Goal: Task Accomplishment & Management: Use online tool/utility

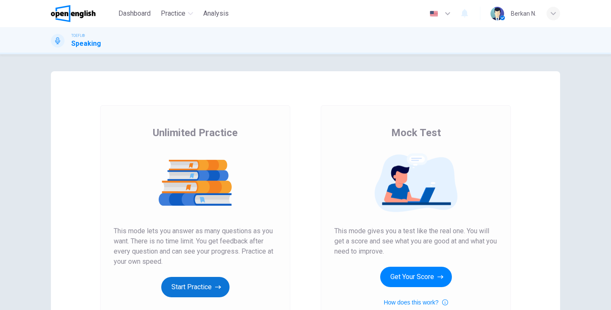
scroll to position [85, 0]
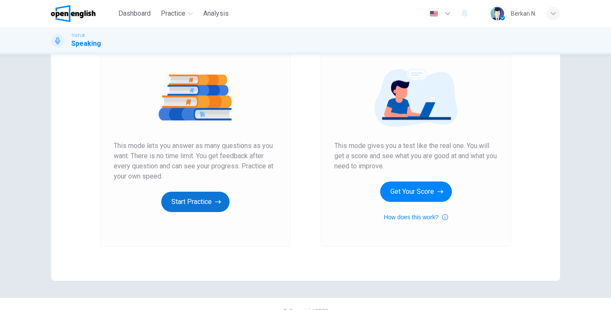
click at [195, 204] on button "Start Practice" at bounding box center [195, 202] width 68 height 20
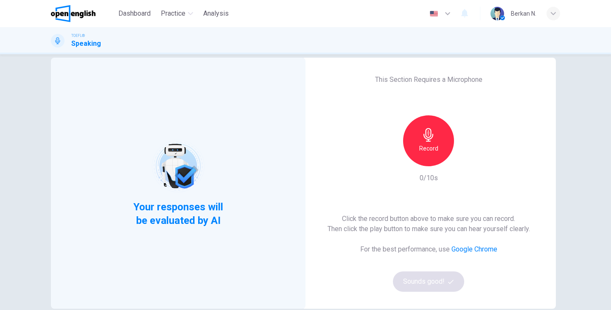
scroll to position [14, 0]
click at [427, 128] on icon "button" at bounding box center [428, 135] width 14 height 14
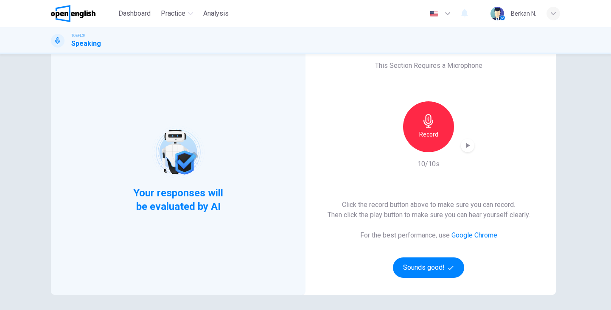
scroll to position [28, 0]
click at [471, 146] on icon "button" at bounding box center [467, 145] width 8 height 8
click at [426, 273] on button "Sounds good!" at bounding box center [428, 267] width 71 height 20
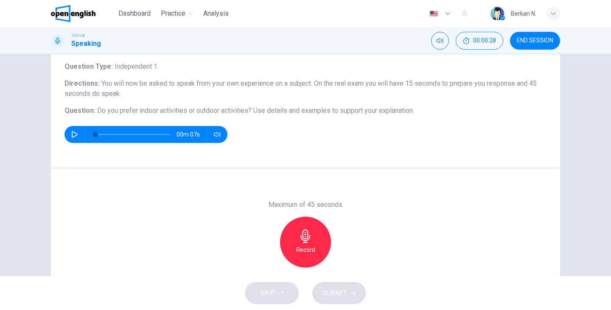
scroll to position [53, 0]
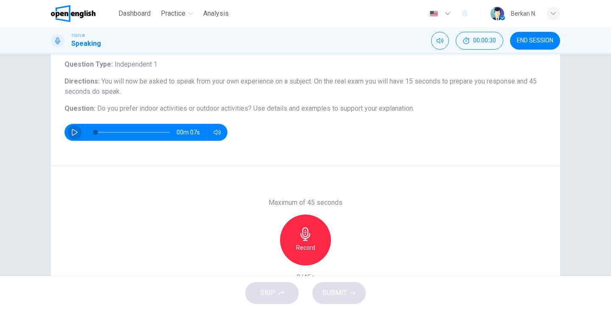
click at [70, 131] on button "button" at bounding box center [75, 132] width 14 height 17
type input "**"
type input "***"
click at [213, 148] on span at bounding box center [216, 148] width 31 height 12
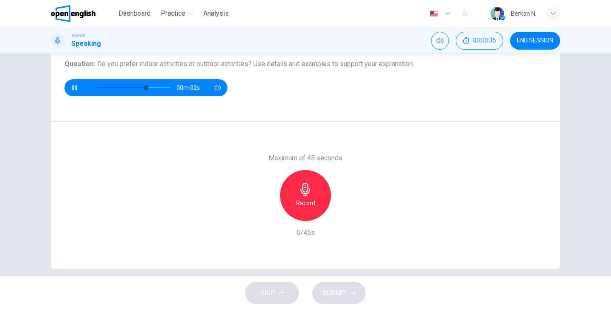
scroll to position [107, 0]
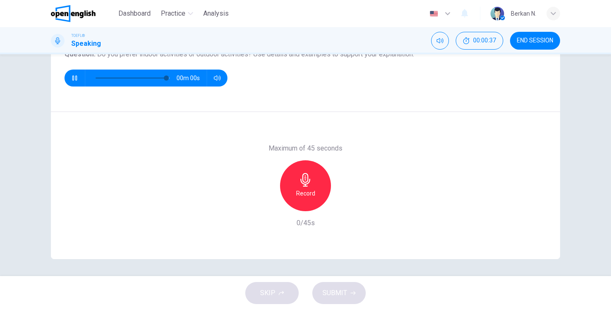
type input "*"
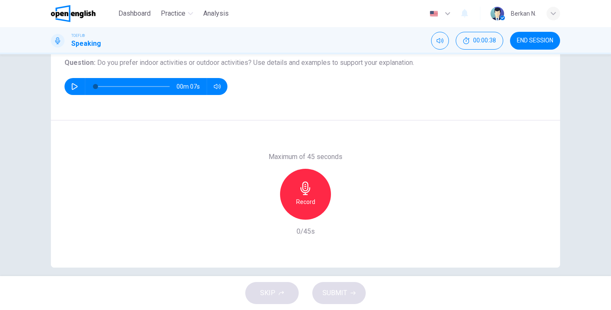
scroll to position [98, 0]
click at [298, 182] on div "Record" at bounding box center [305, 194] width 51 height 51
click at [301, 186] on icon "button" at bounding box center [305, 188] width 14 height 14
click at [264, 214] on icon "button" at bounding box center [266, 213] width 8 height 8
click at [299, 192] on icon "button" at bounding box center [305, 188] width 14 height 14
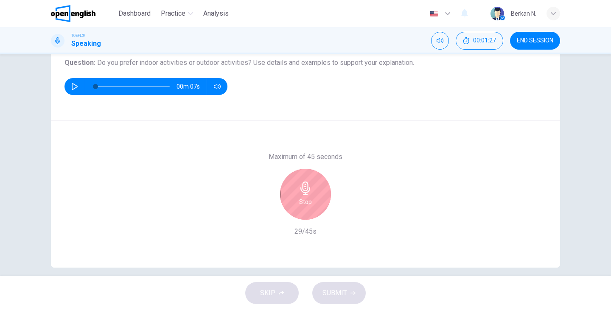
click at [307, 189] on icon "button" at bounding box center [305, 188] width 10 height 14
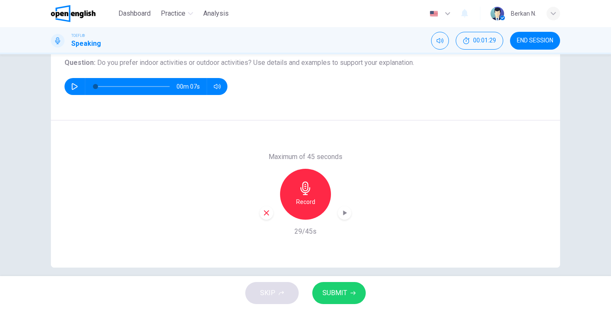
click at [334, 288] on span "SUBMIT" at bounding box center [334, 293] width 25 height 12
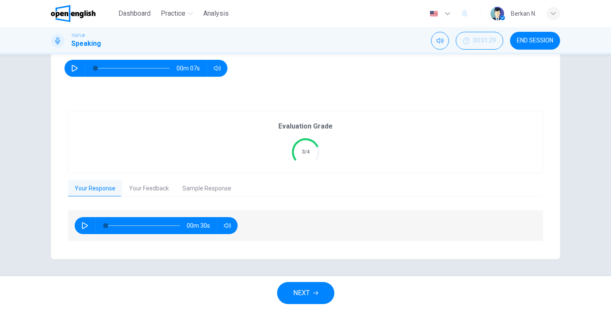
scroll to position [116, 0]
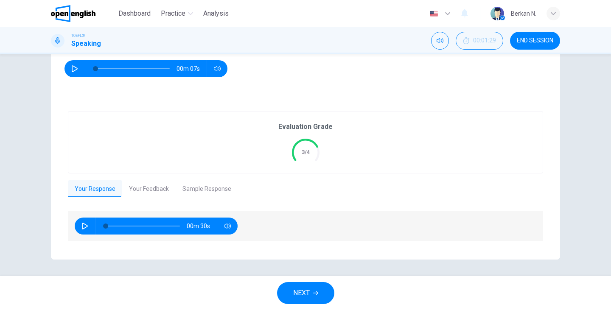
click at [142, 189] on button "Your Feedback" at bounding box center [148, 189] width 53 height 18
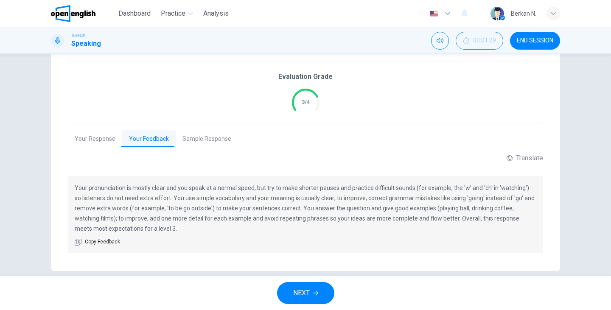
scroll to position [167, 0]
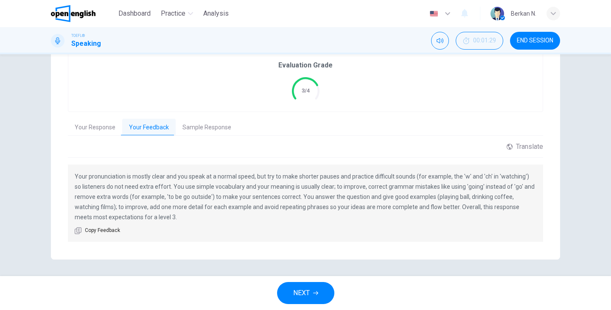
click at [209, 120] on button "Sample Response" at bounding box center [207, 128] width 62 height 18
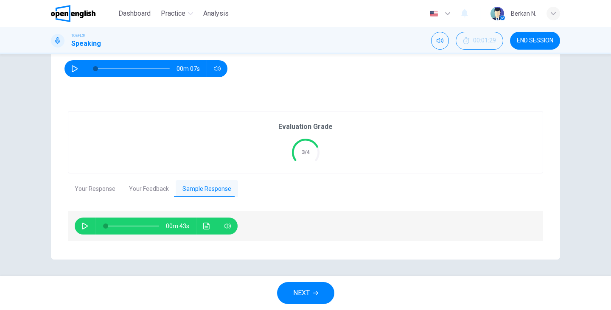
click at [79, 223] on button "button" at bounding box center [85, 226] width 14 height 17
type input "*"
type input "***"
click at [226, 241] on span at bounding box center [227, 241] width 31 height 12
click at [85, 226] on icon "button" at bounding box center [84, 226] width 7 height 7
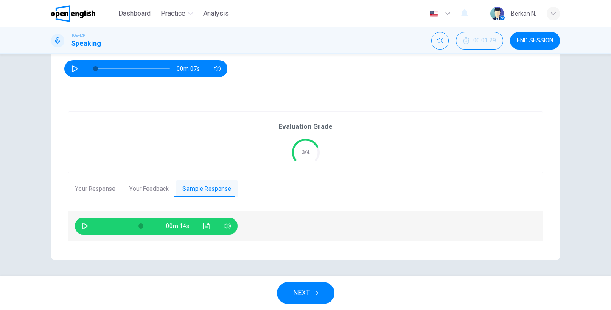
type input "**"
click at [312, 288] on button "NEXT" at bounding box center [305, 293] width 57 height 22
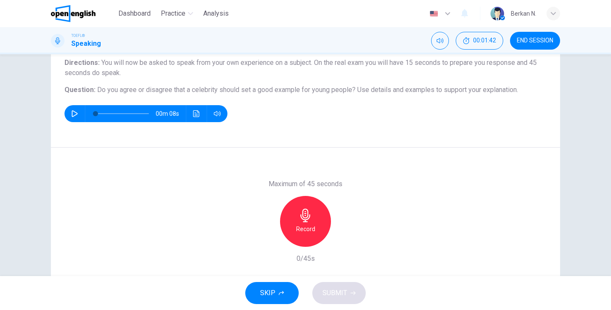
scroll to position [79, 0]
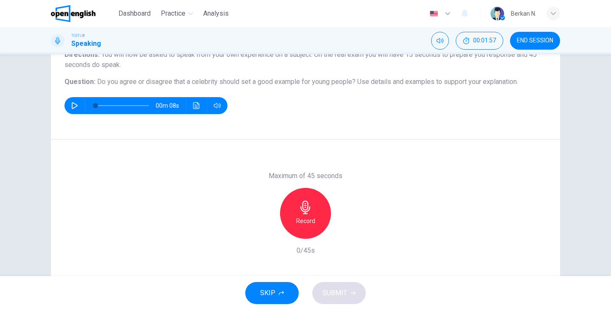
click at [304, 206] on icon "button" at bounding box center [305, 208] width 14 height 14
click at [307, 197] on div "Stop" at bounding box center [305, 213] width 51 height 51
click at [327, 289] on span "SUBMIT" at bounding box center [334, 293] width 25 height 12
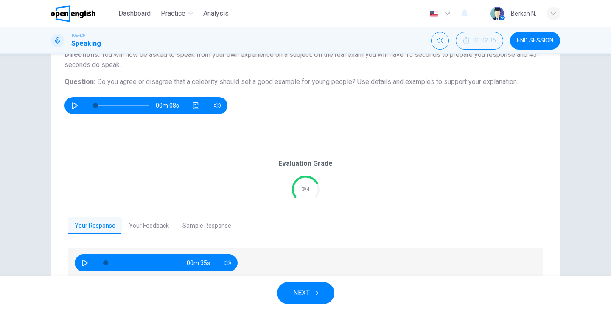
scroll to position [0, 0]
click at [154, 230] on button "Your Feedback" at bounding box center [148, 226] width 53 height 18
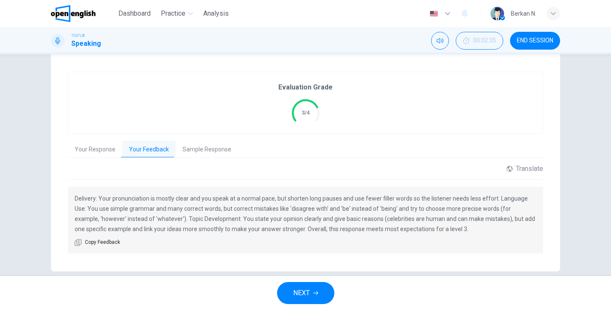
scroll to position [158, 0]
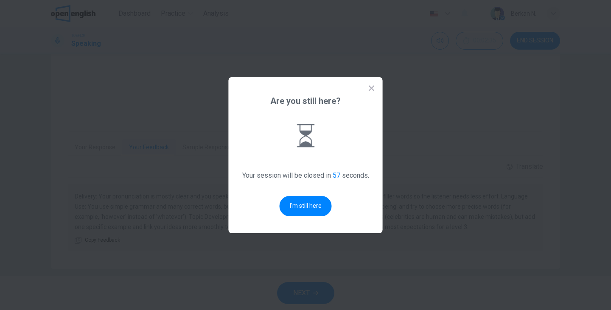
click at [376, 84] on div "Are you still here? Your session will be closed in 57 seconds. I'm still here" at bounding box center [306, 155] width 154 height 156
click at [375, 84] on icon at bounding box center [371, 88] width 8 height 8
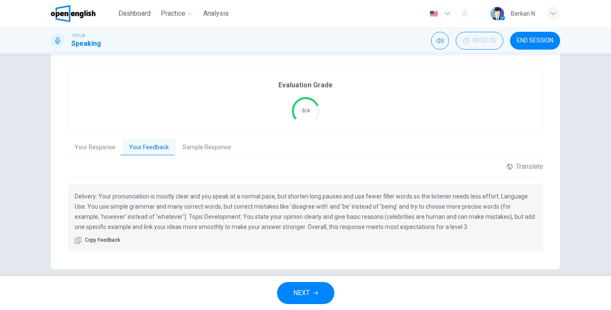
click at [84, 11] on img at bounding box center [73, 13] width 45 height 17
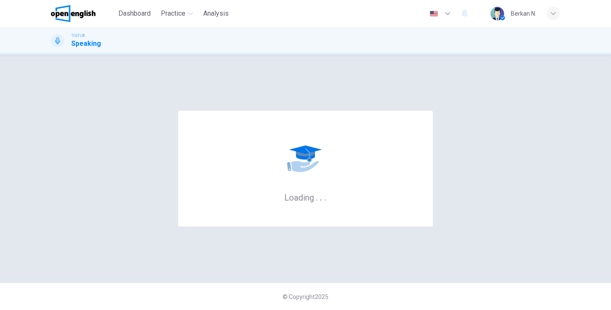
scroll to position [0, 0]
